Goal: Task Accomplishment & Management: Manage account settings

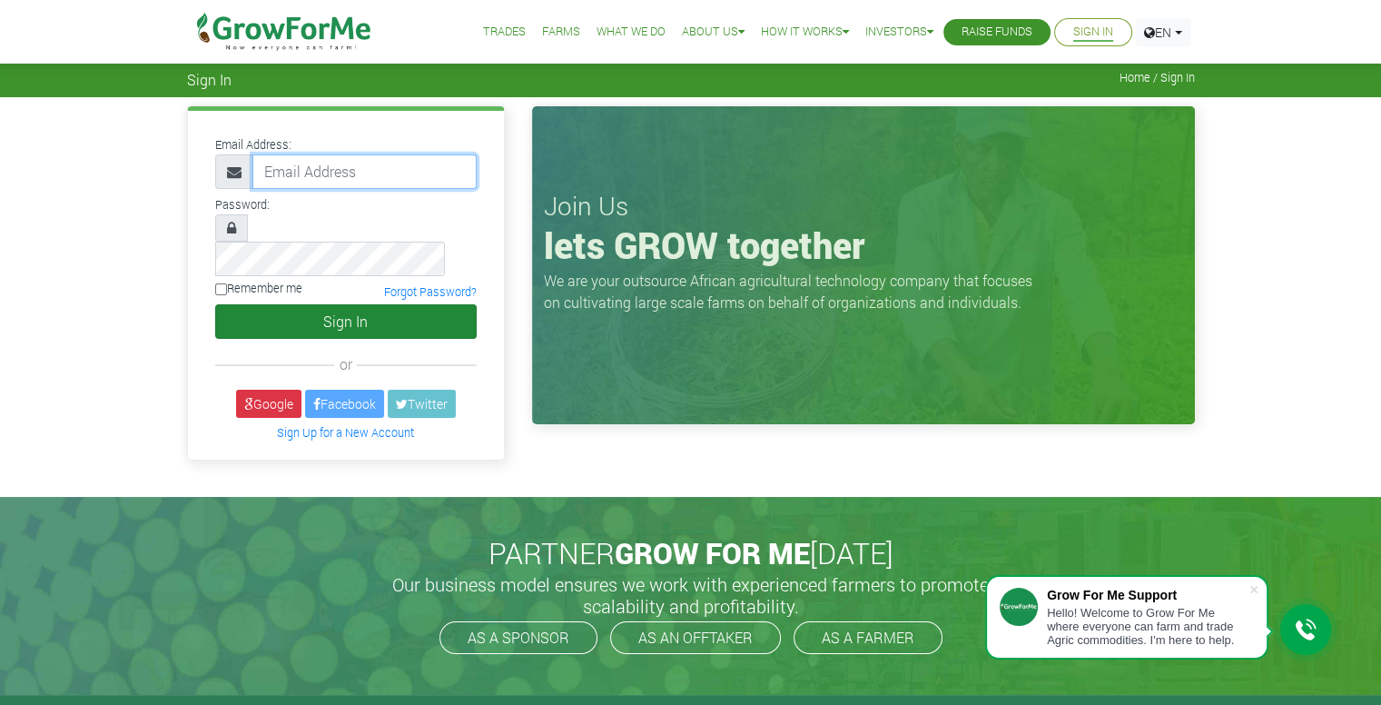
type input "[EMAIL_ADDRESS][DOMAIN_NAME]"
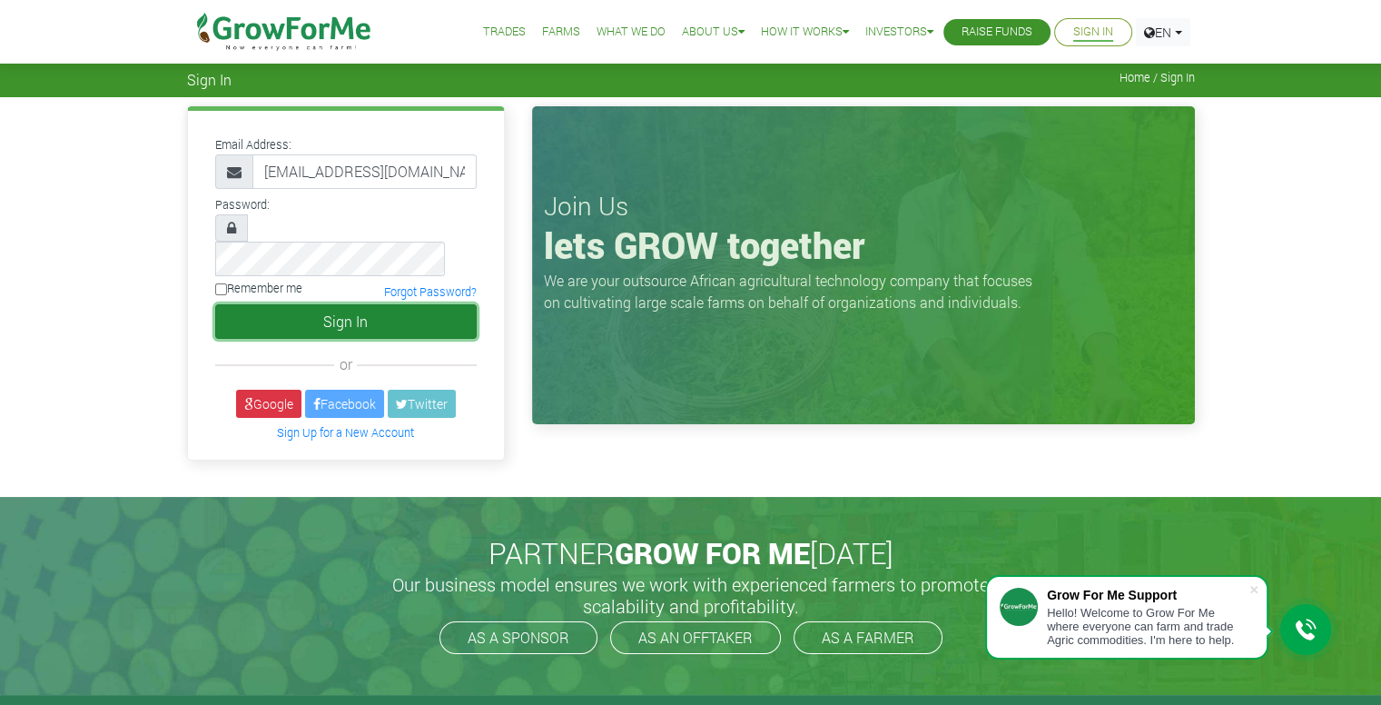
click at [362, 304] on button "Sign In" at bounding box center [346, 321] width 262 height 35
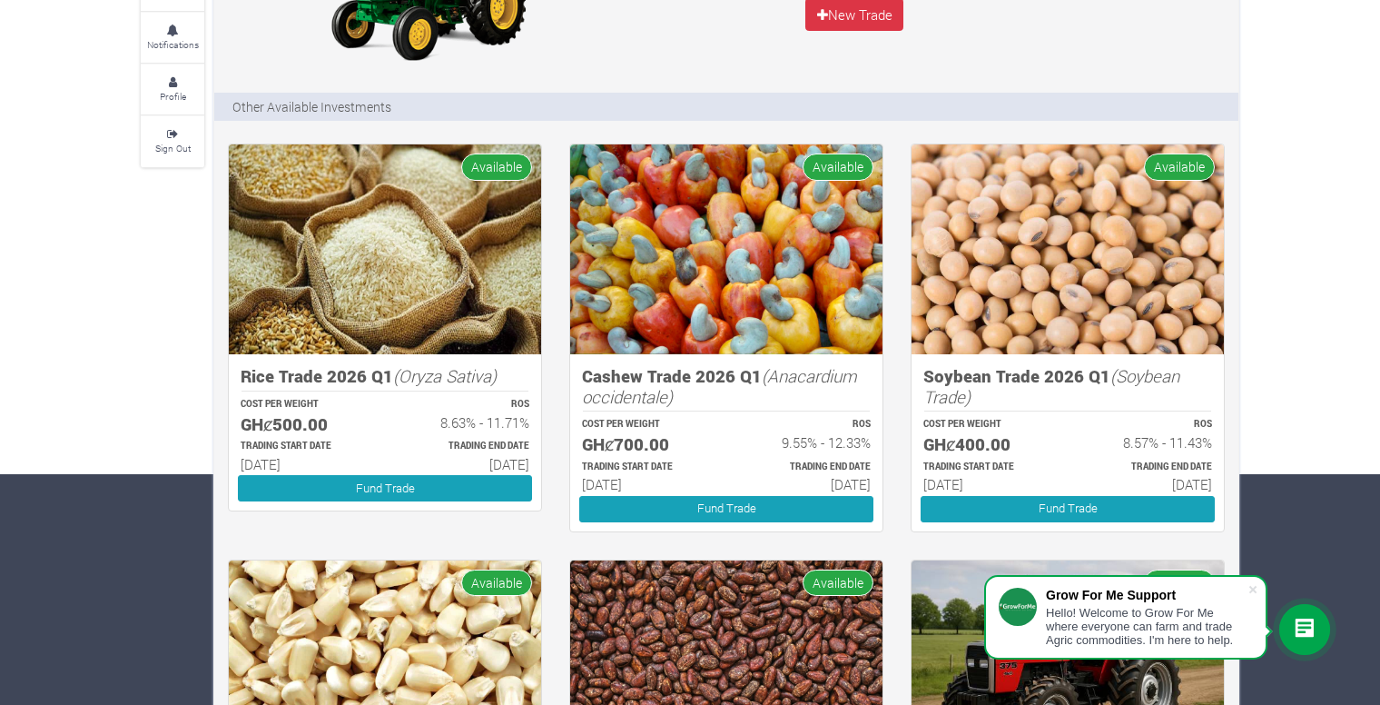
scroll to position [230, 0]
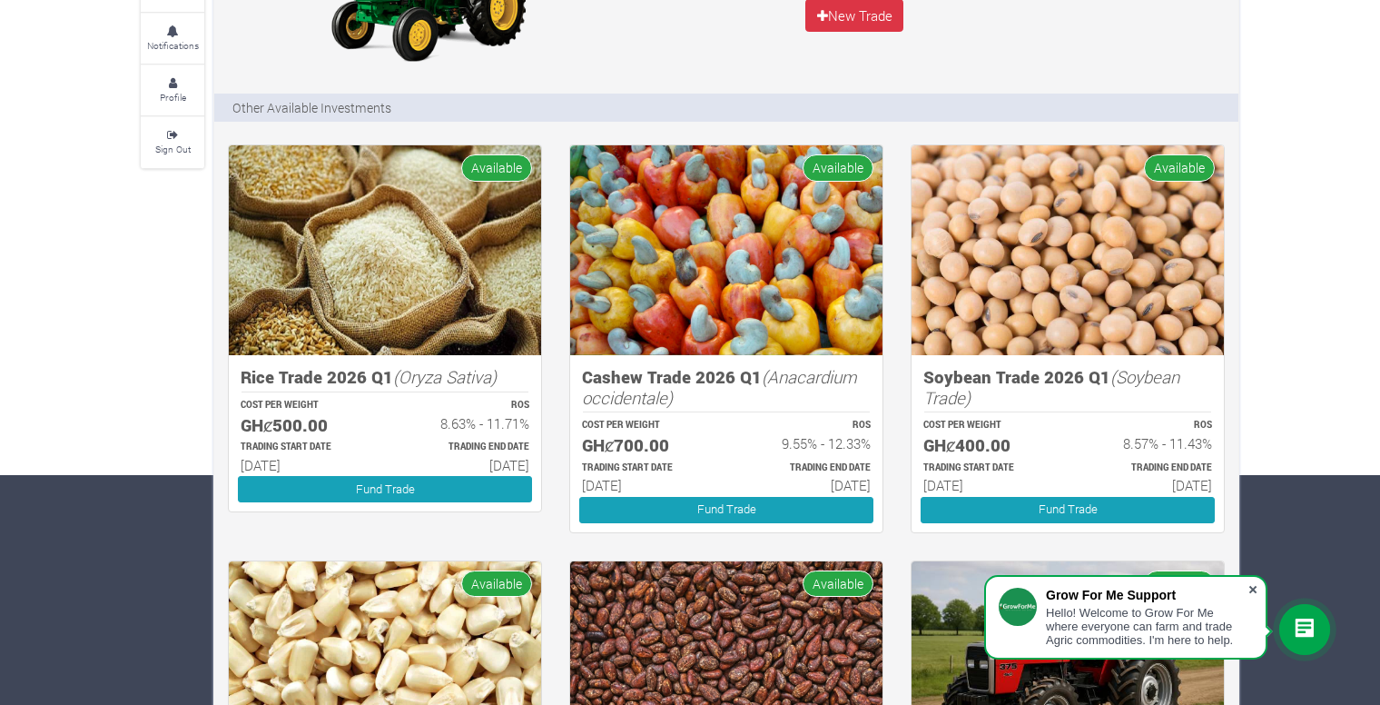
click at [1253, 584] on span at bounding box center [1253, 589] width 18 height 18
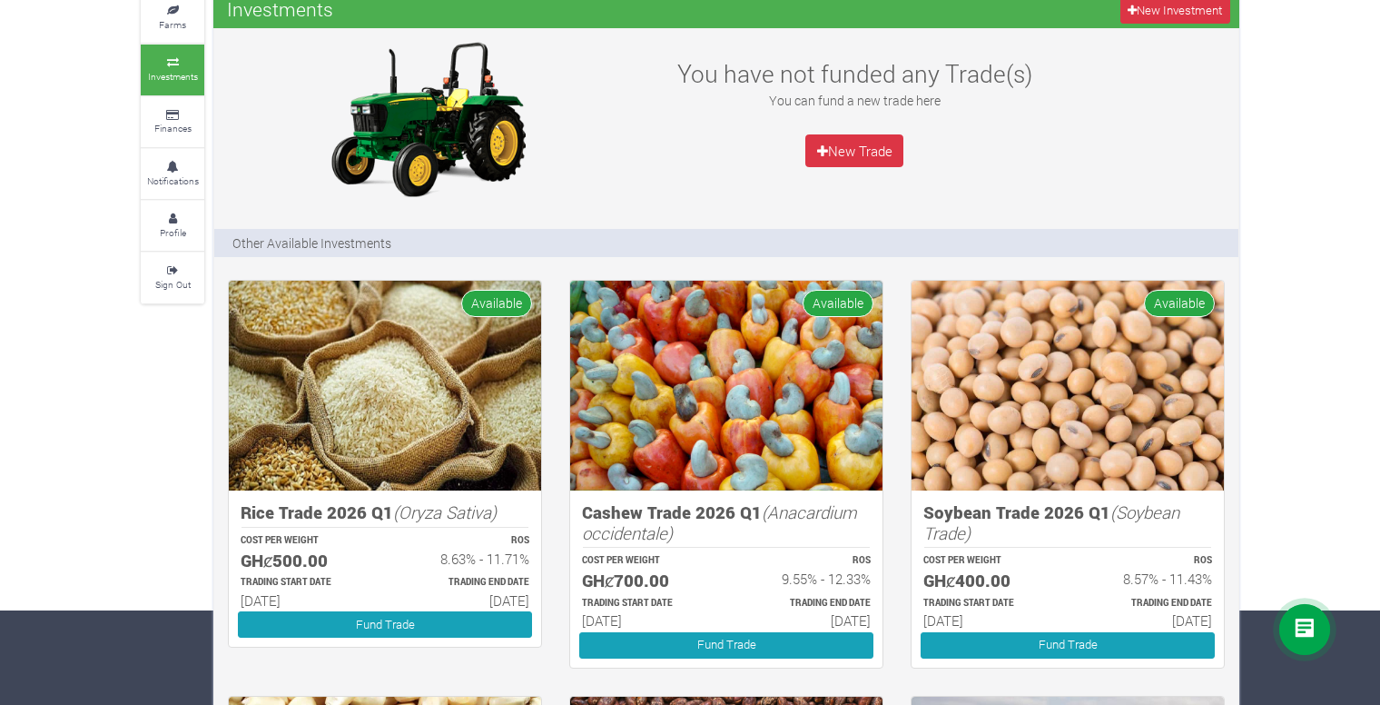
scroll to position [102, 0]
